Goal: Navigation & Orientation: Understand site structure

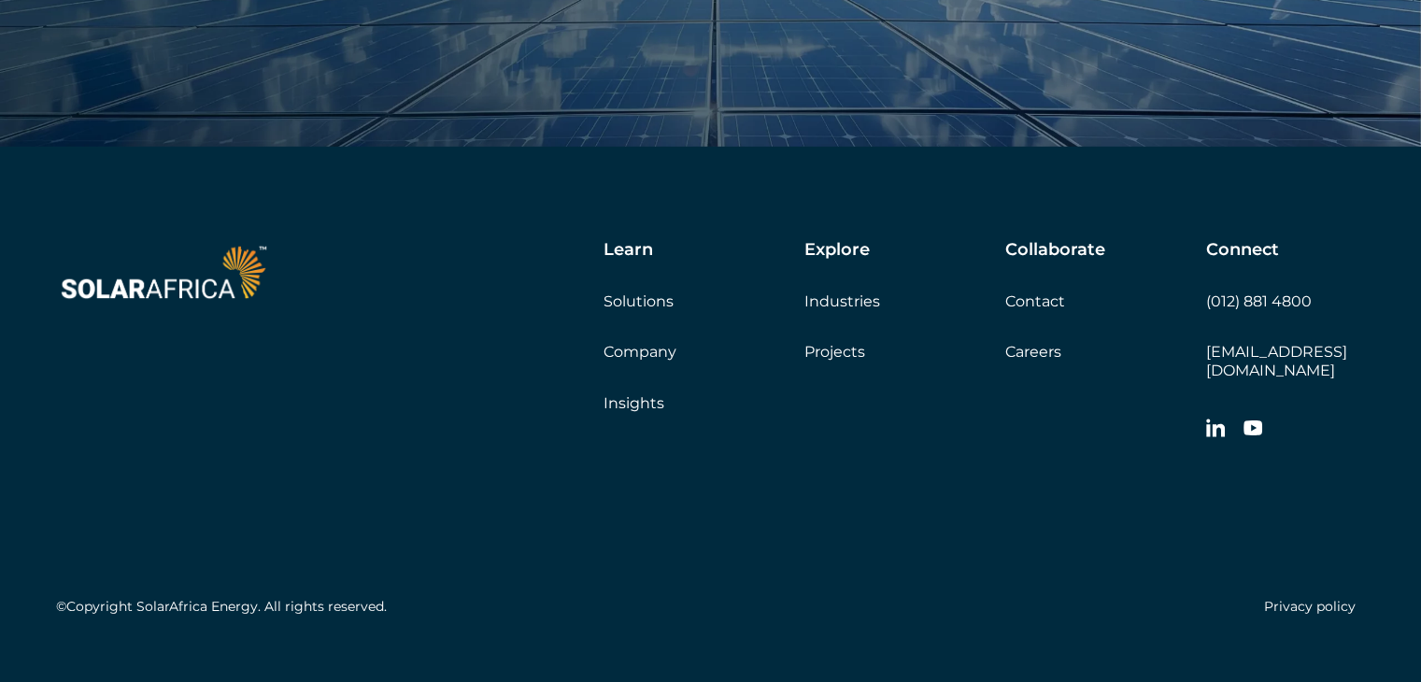
scroll to position [6396, 0]
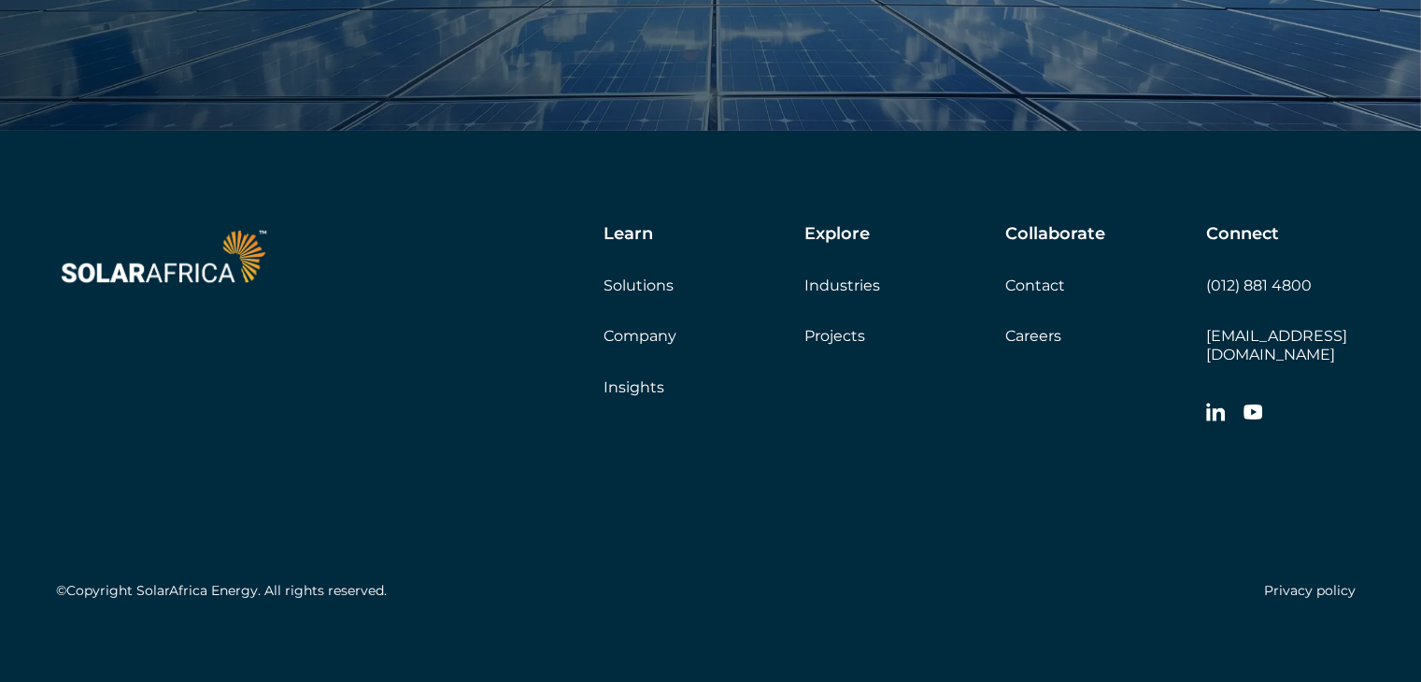
click at [656, 330] on link "Company" at bounding box center [639, 336] width 73 height 18
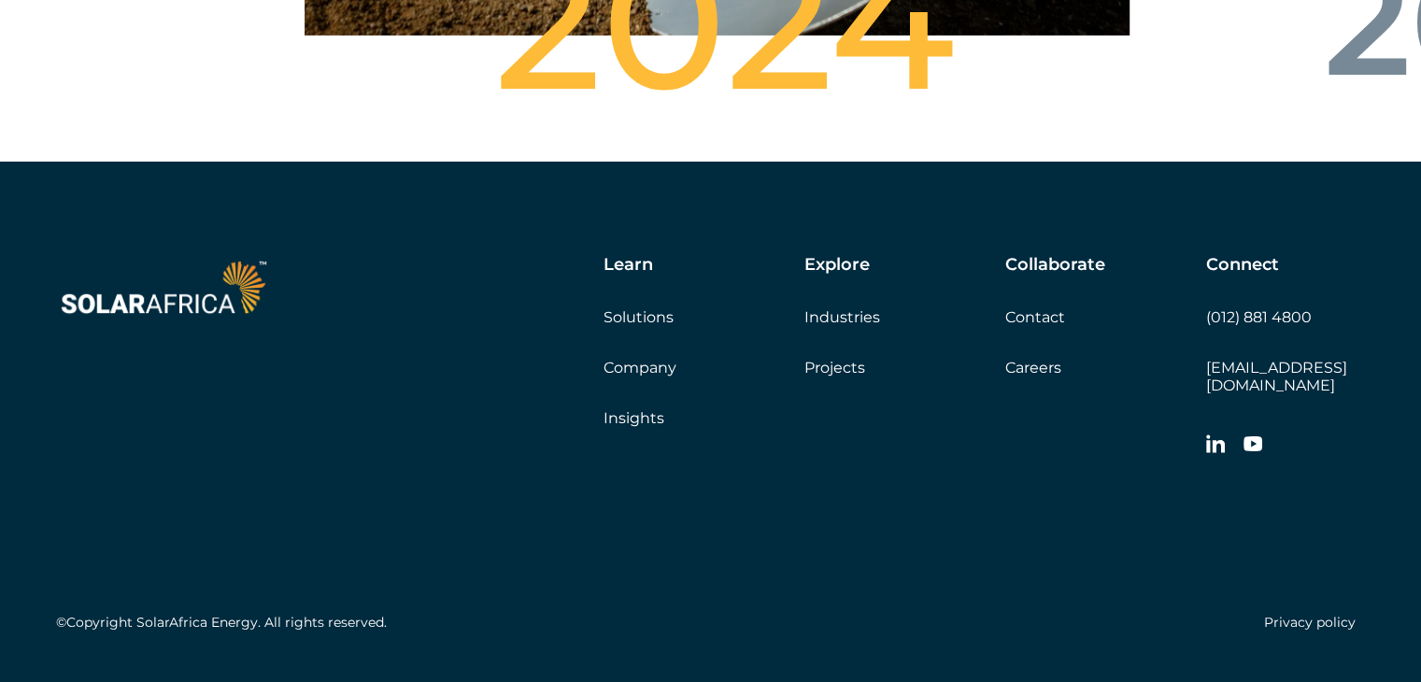
scroll to position [6738, 0]
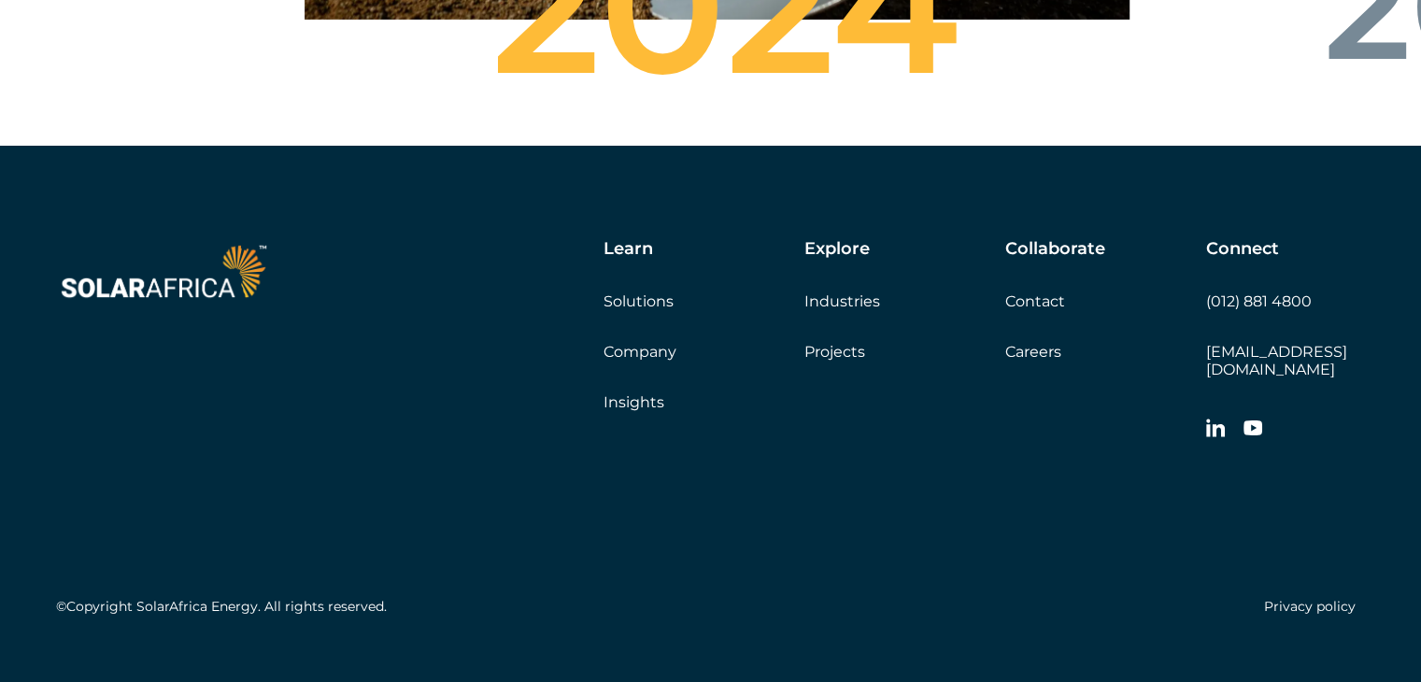
click at [629, 393] on link "Insights" at bounding box center [633, 402] width 61 height 18
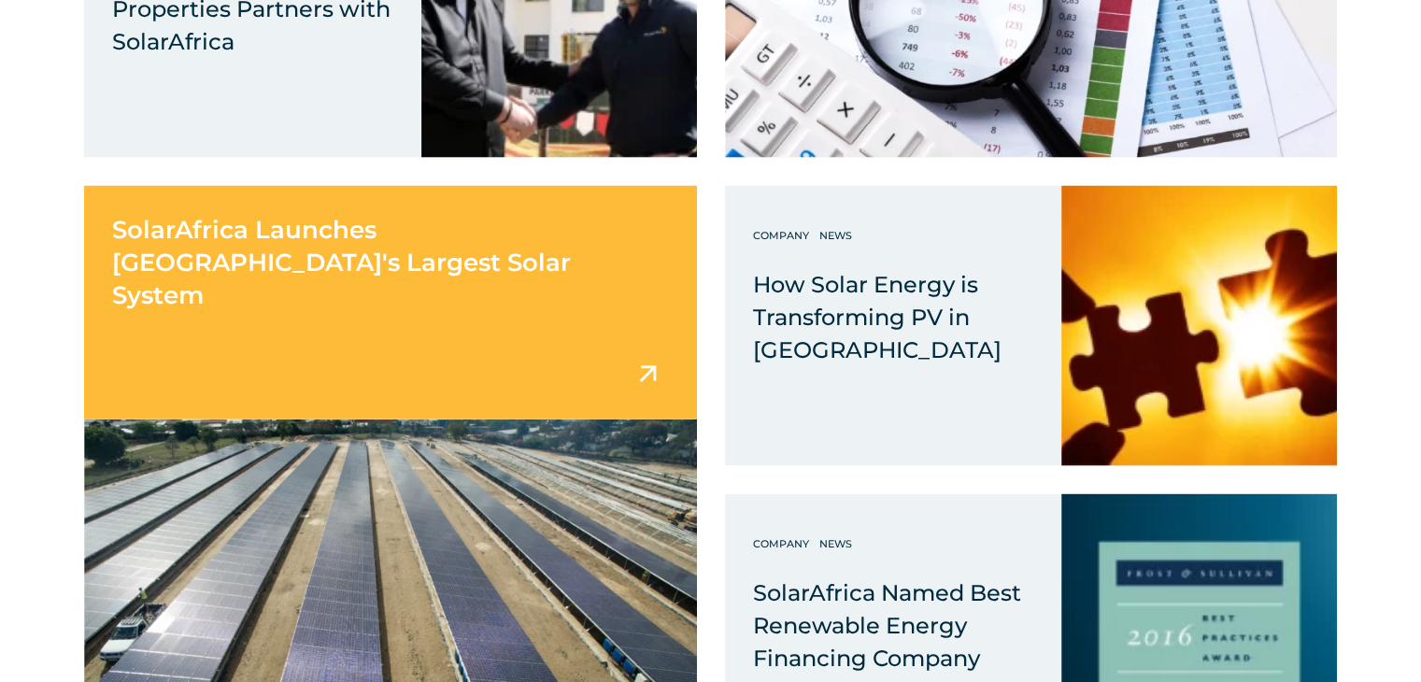
scroll to position [11209, 0]
